Goal: Use online tool/utility: Utilize a website feature to perform a specific function

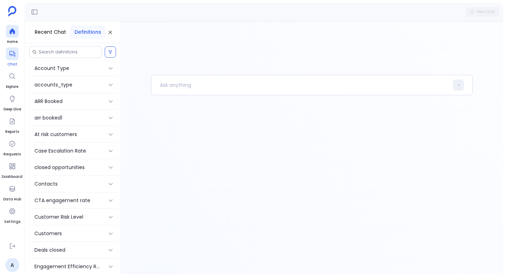
click at [12, 54] on icon at bounding box center [12, 54] width 6 height 6
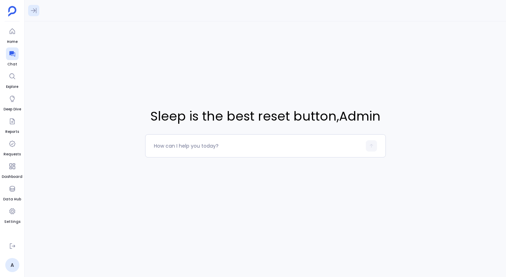
click at [33, 14] on icon at bounding box center [33, 10] width 7 height 7
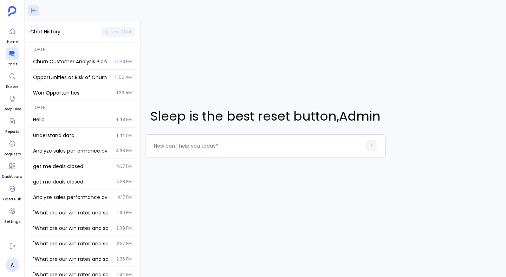
click at [32, 13] on icon at bounding box center [33, 10] width 7 height 7
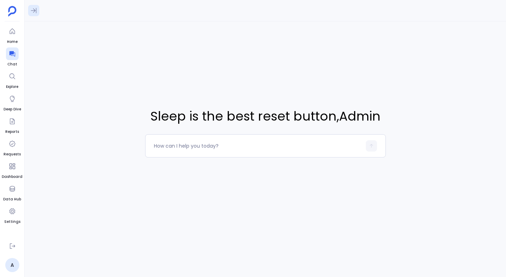
click at [32, 13] on icon at bounding box center [33, 10] width 7 height 7
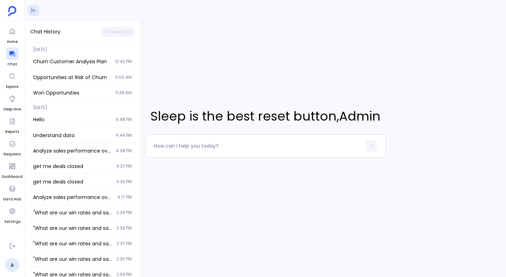
click at [32, 13] on icon at bounding box center [33, 10] width 7 height 7
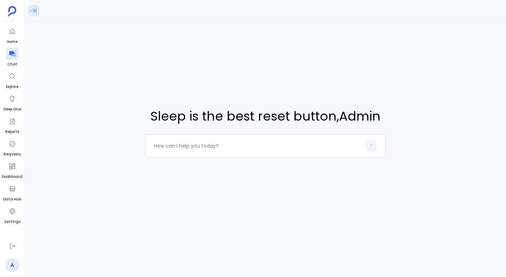
click at [32, 13] on icon at bounding box center [33, 10] width 7 height 7
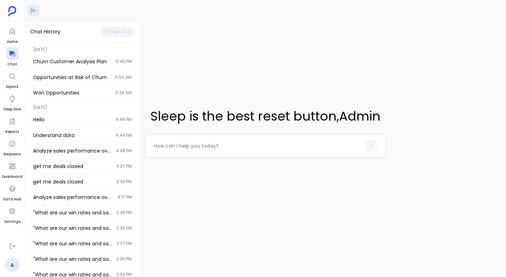
click at [38, 12] on button at bounding box center [33, 10] width 11 height 11
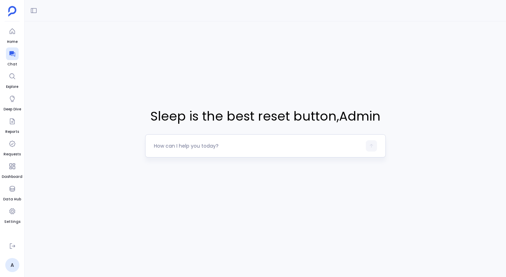
click at [205, 151] on div at bounding box center [258, 145] width 208 height 11
click at [205, 144] on textarea at bounding box center [258, 145] width 208 height 7
click at [36, 9] on icon at bounding box center [34, 10] width 6 height 5
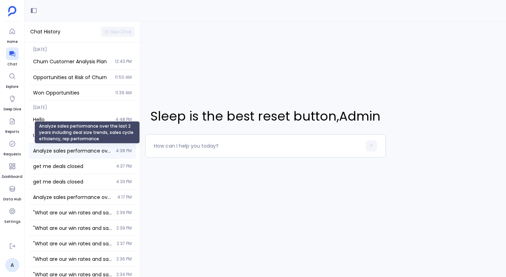
click at [70, 151] on span "Analyze sales performance over the last 2 years including deal size trends, sal…" at bounding box center [72, 150] width 79 height 7
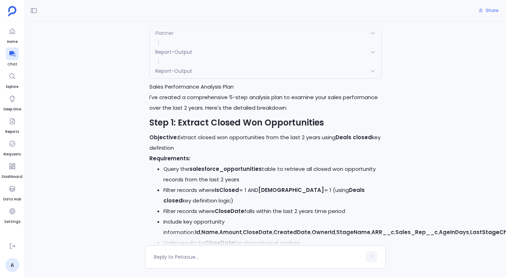
scroll to position [75, 0]
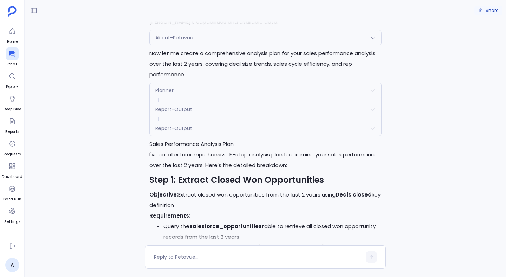
click at [485, 10] on button "Share" at bounding box center [488, 11] width 28 height 10
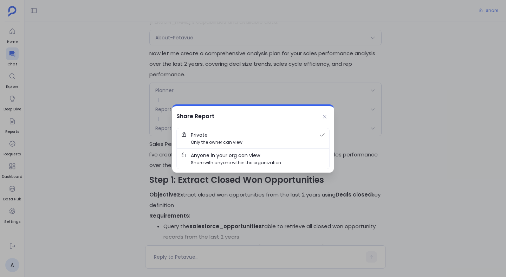
click at [257, 152] on span "Anyone in your org can view" at bounding box center [225, 155] width 69 height 8
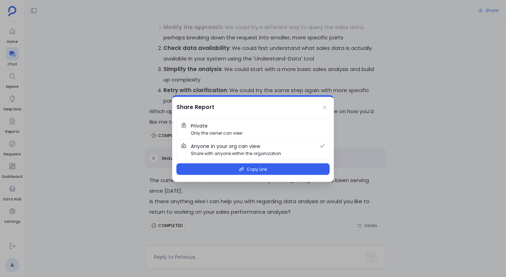
click at [250, 125] on span "Private Only the owner can view" at bounding box center [258, 129] width 134 height 14
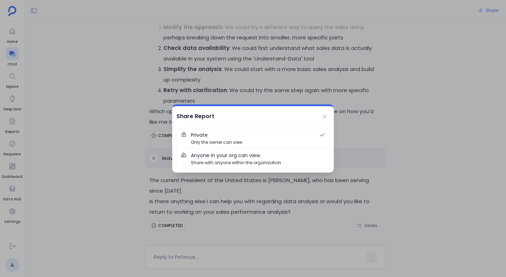
click at [240, 155] on span "Anyone in your org can view" at bounding box center [225, 155] width 69 height 8
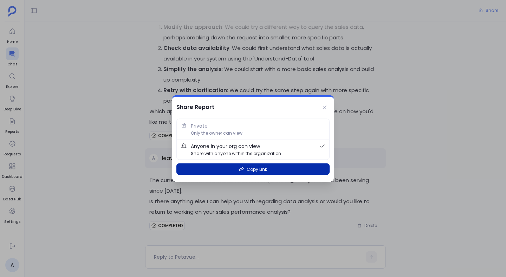
click at [240, 170] on icon "button" at bounding box center [241, 169] width 5 height 5
click at [246, 173] on button "Copy Link" at bounding box center [252, 169] width 153 height 12
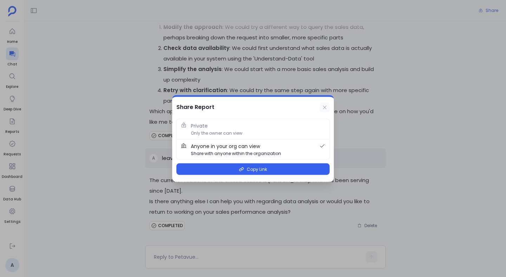
click at [324, 106] on icon at bounding box center [325, 108] width 6 height 6
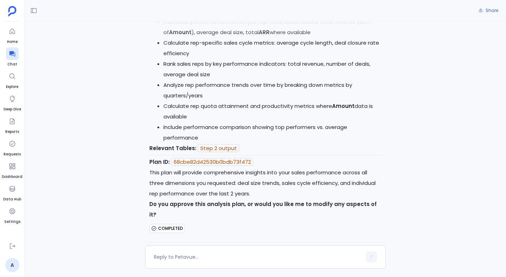
scroll to position [947, 0]
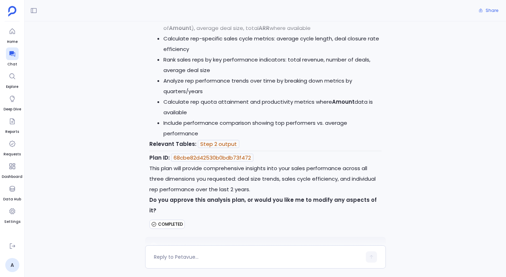
click at [219, 148] on code "Step 2 output" at bounding box center [218, 144] width 41 height 8
click at [221, 162] on code "68cbe82d42530b0bdb73f472" at bounding box center [212, 158] width 82 height 8
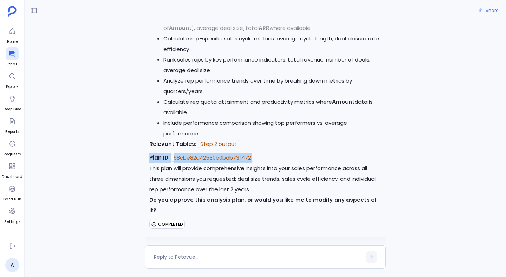
click at [221, 162] on code "68cbe82d42530b0bdb73f472" at bounding box center [212, 158] width 82 height 8
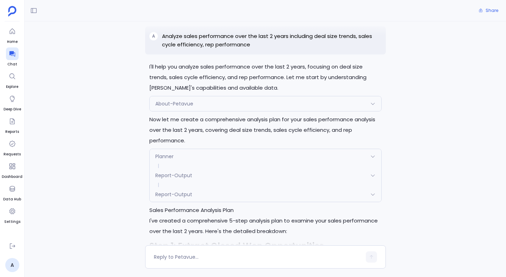
scroll to position [0, 0]
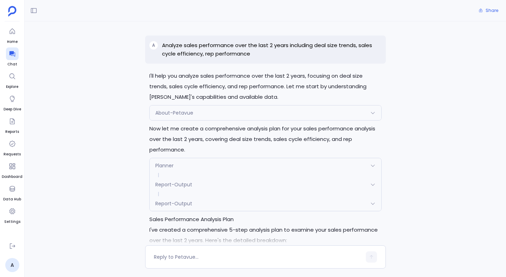
click at [209, 168] on div "Planner" at bounding box center [266, 165] width 232 height 15
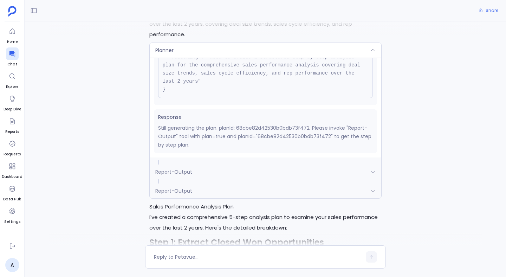
scroll to position [114, 0]
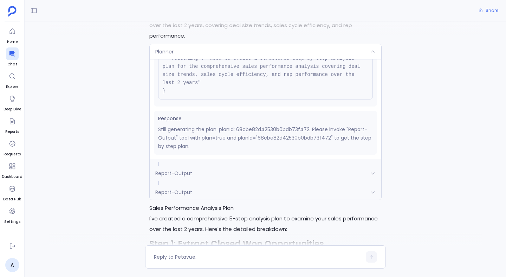
click at [214, 170] on div "Report-Output" at bounding box center [266, 173] width 232 height 15
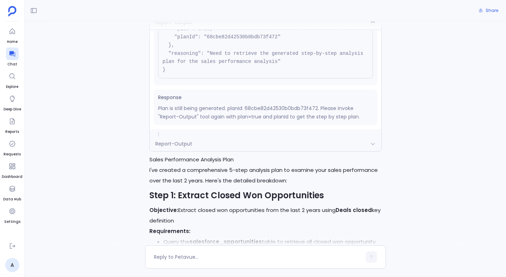
scroll to position [155, 0]
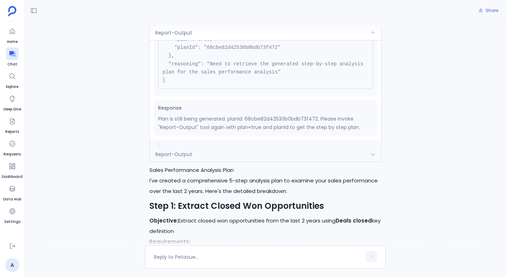
click at [215, 150] on div "Report-Output" at bounding box center [266, 154] width 232 height 15
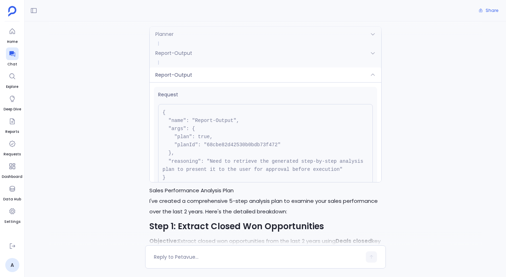
scroll to position [0, 0]
